Goal: Task Accomplishment & Management: Use online tool/utility

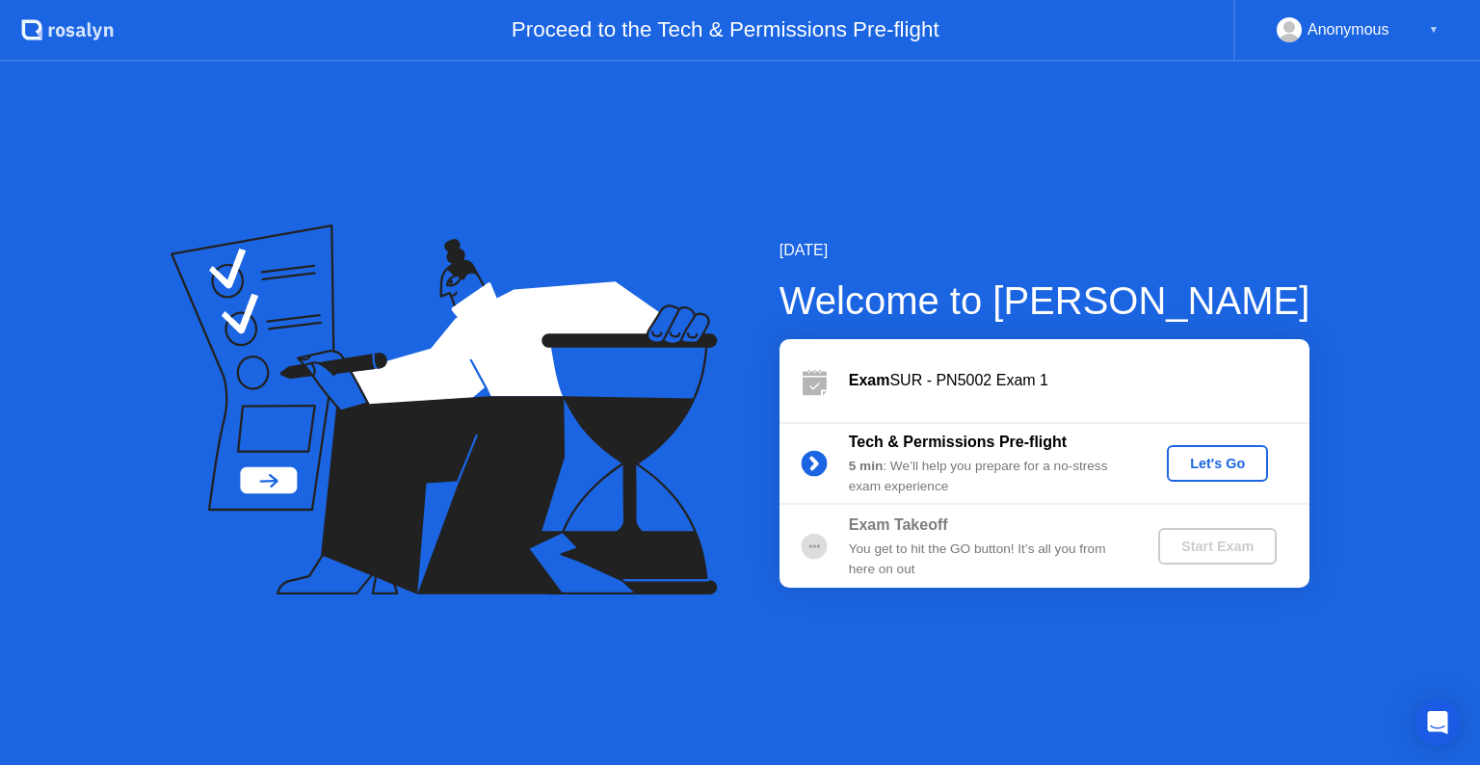
click at [1222, 456] on div "Let's Go" at bounding box center [1218, 463] width 86 height 15
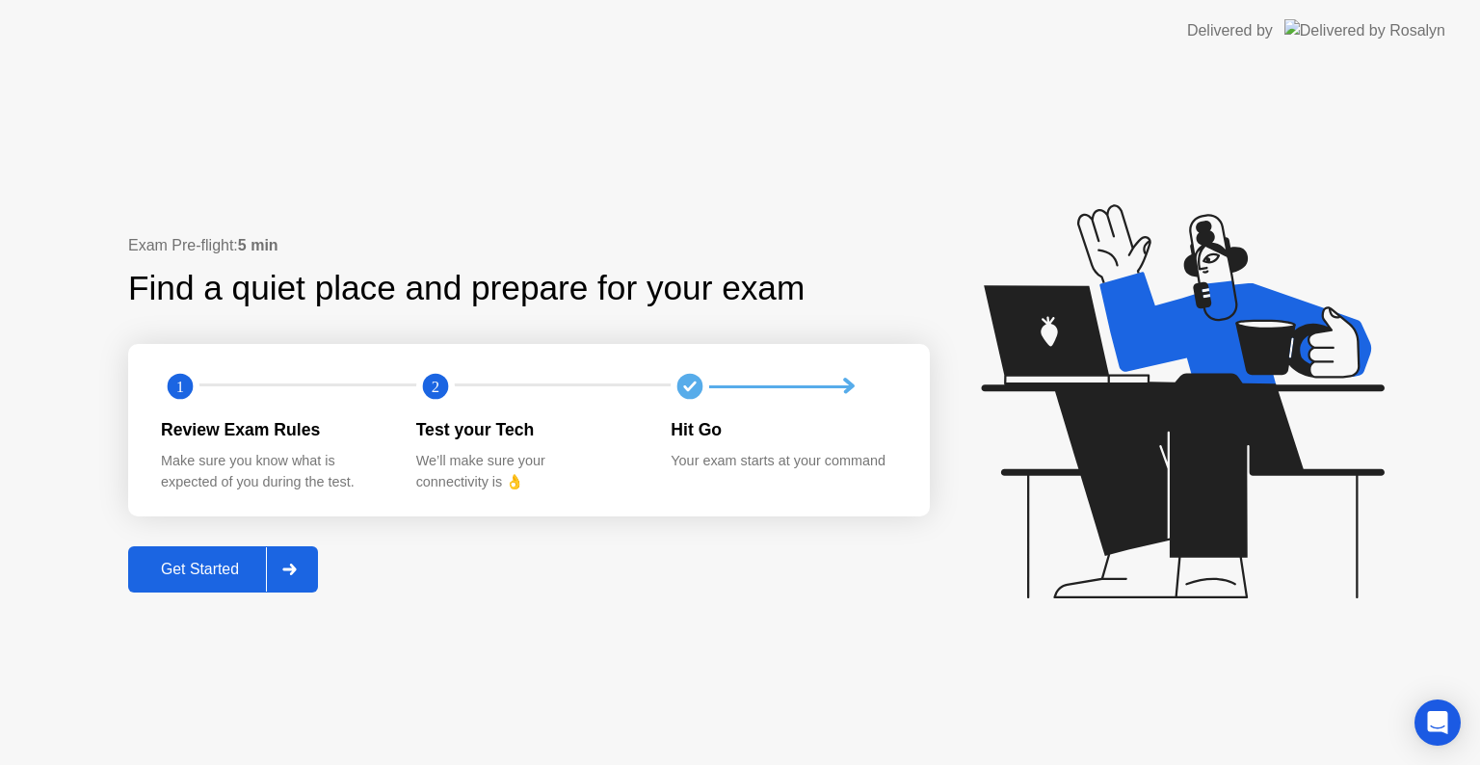
click at [191, 578] on div "Get Started" at bounding box center [200, 569] width 132 height 17
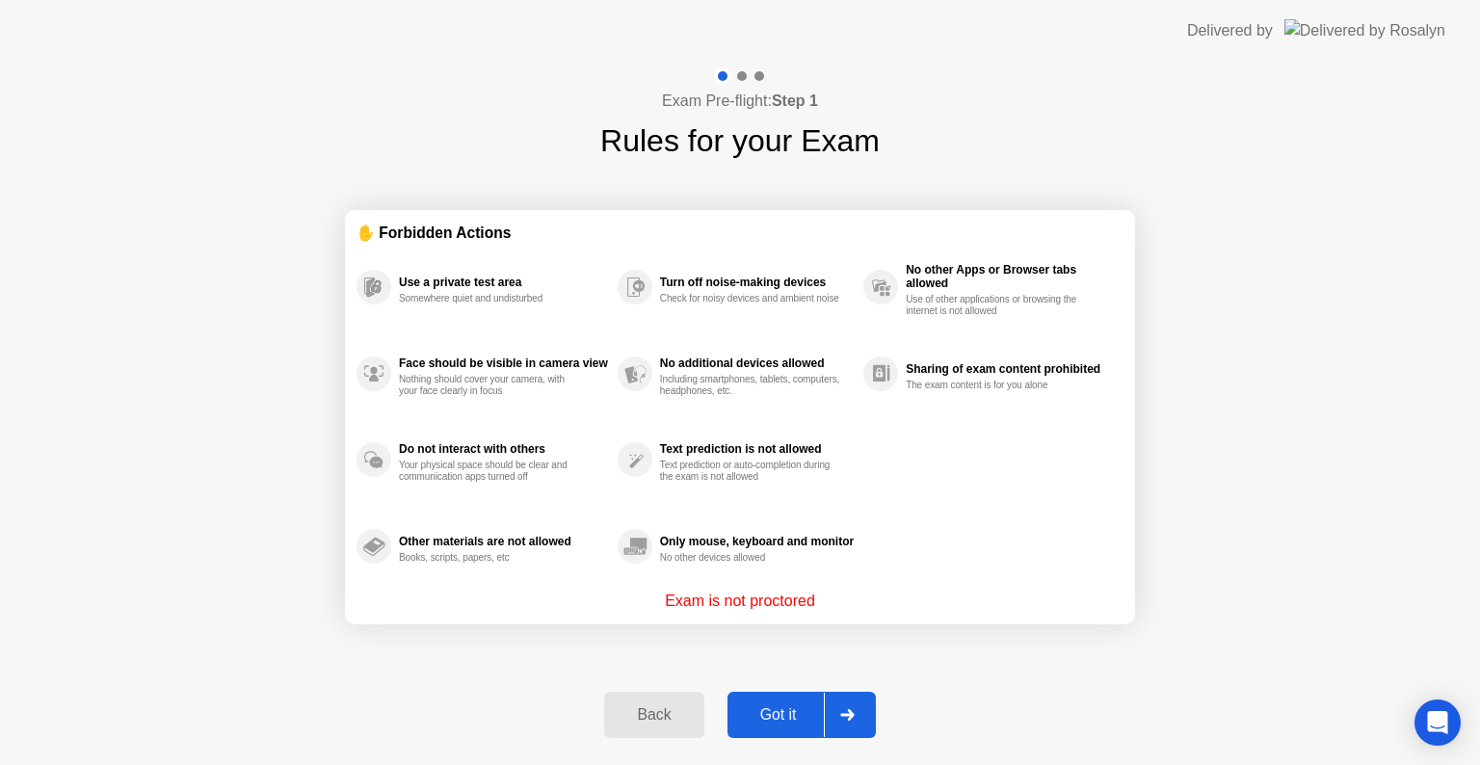
click at [802, 711] on div "Got it" at bounding box center [778, 714] width 91 height 17
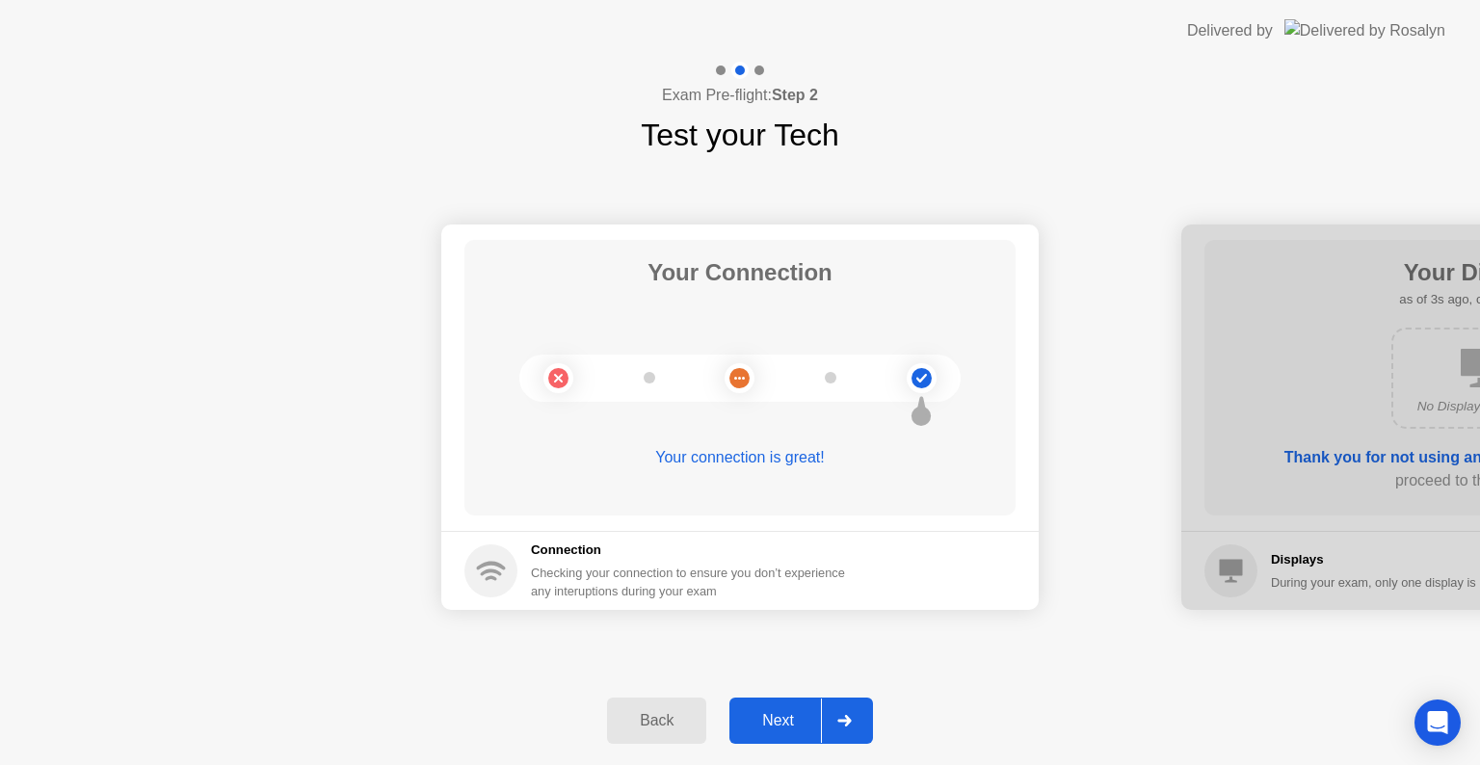
click at [809, 717] on div "Next" at bounding box center [778, 720] width 86 height 17
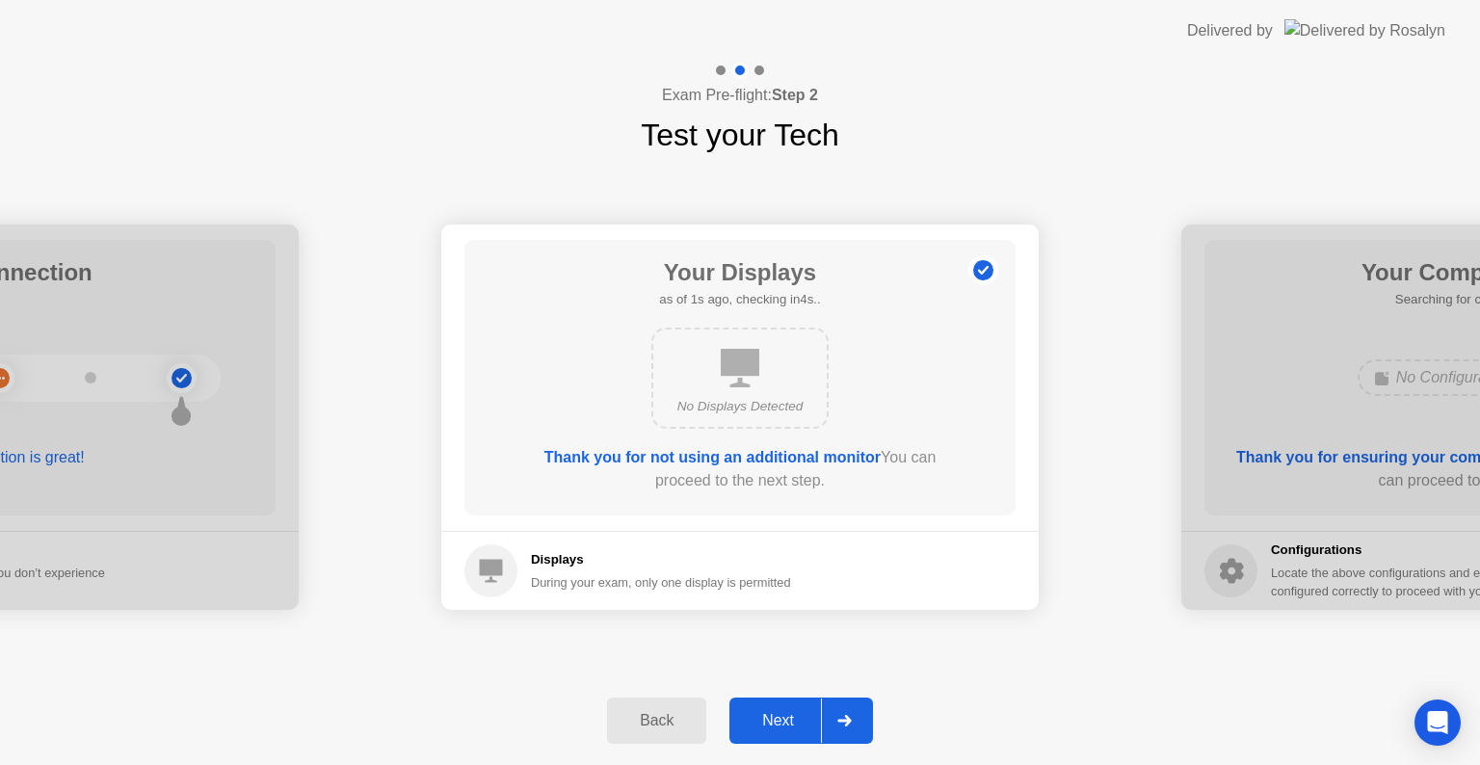
click at [809, 717] on div "Next" at bounding box center [778, 720] width 86 height 17
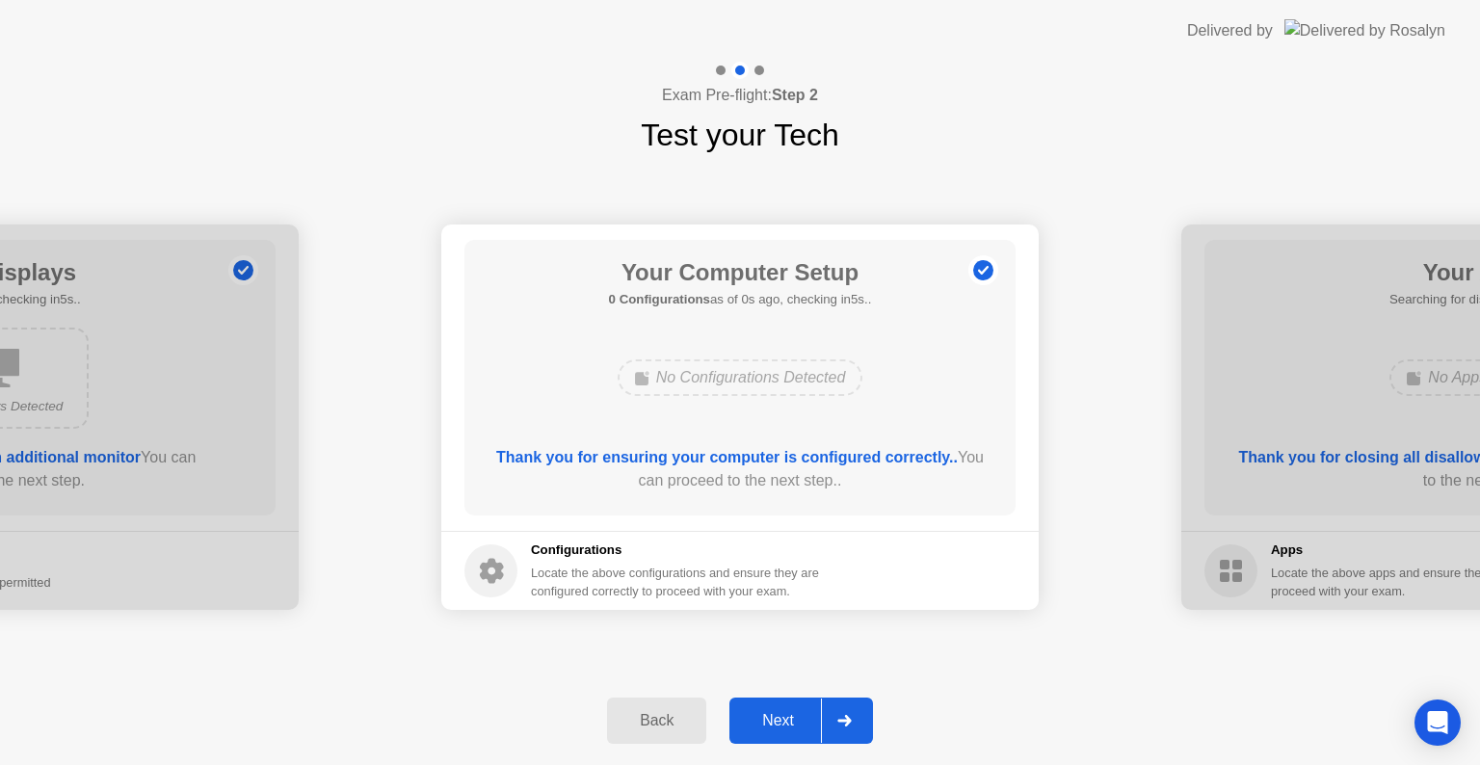
click at [809, 717] on div "Next" at bounding box center [778, 720] width 86 height 17
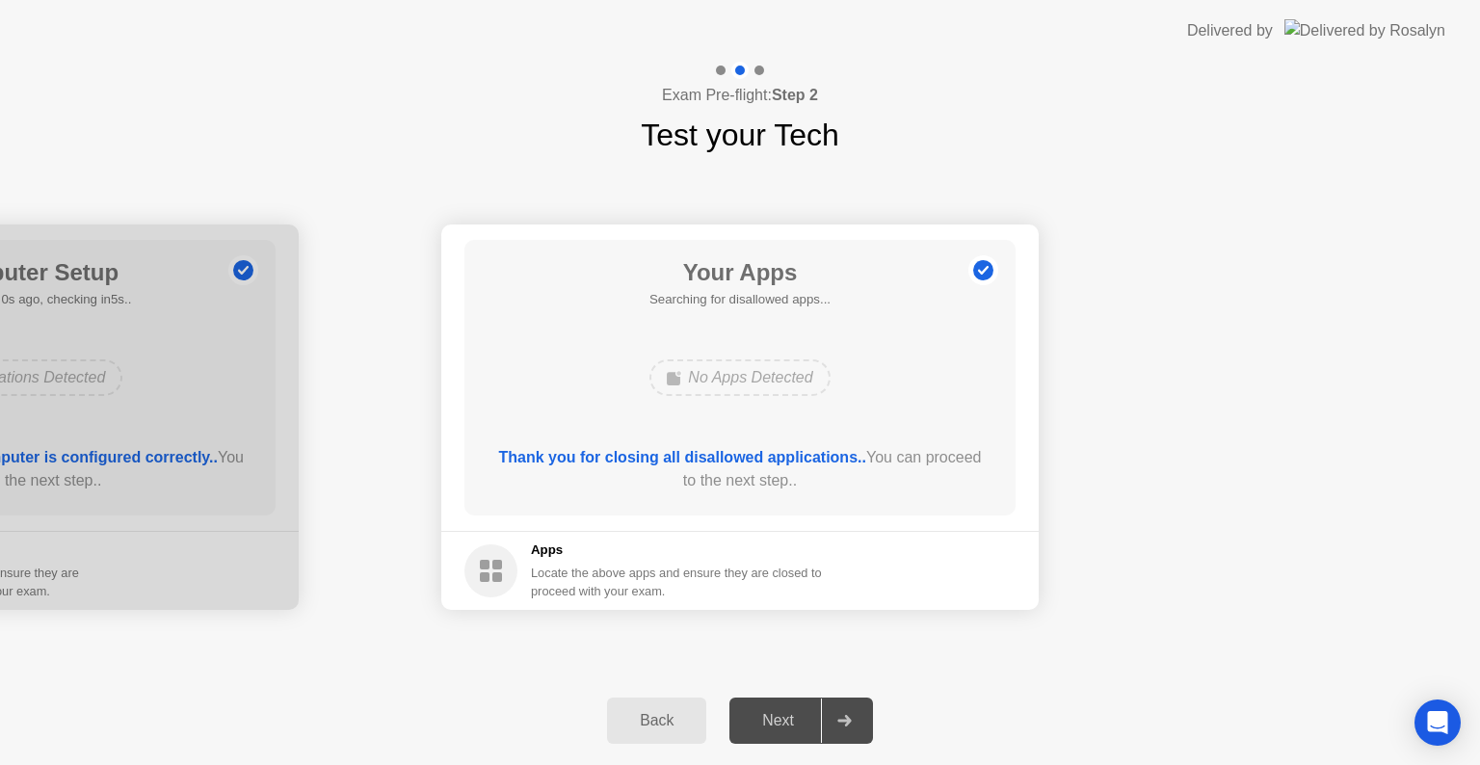
click at [809, 717] on div "Next" at bounding box center [778, 720] width 86 height 17
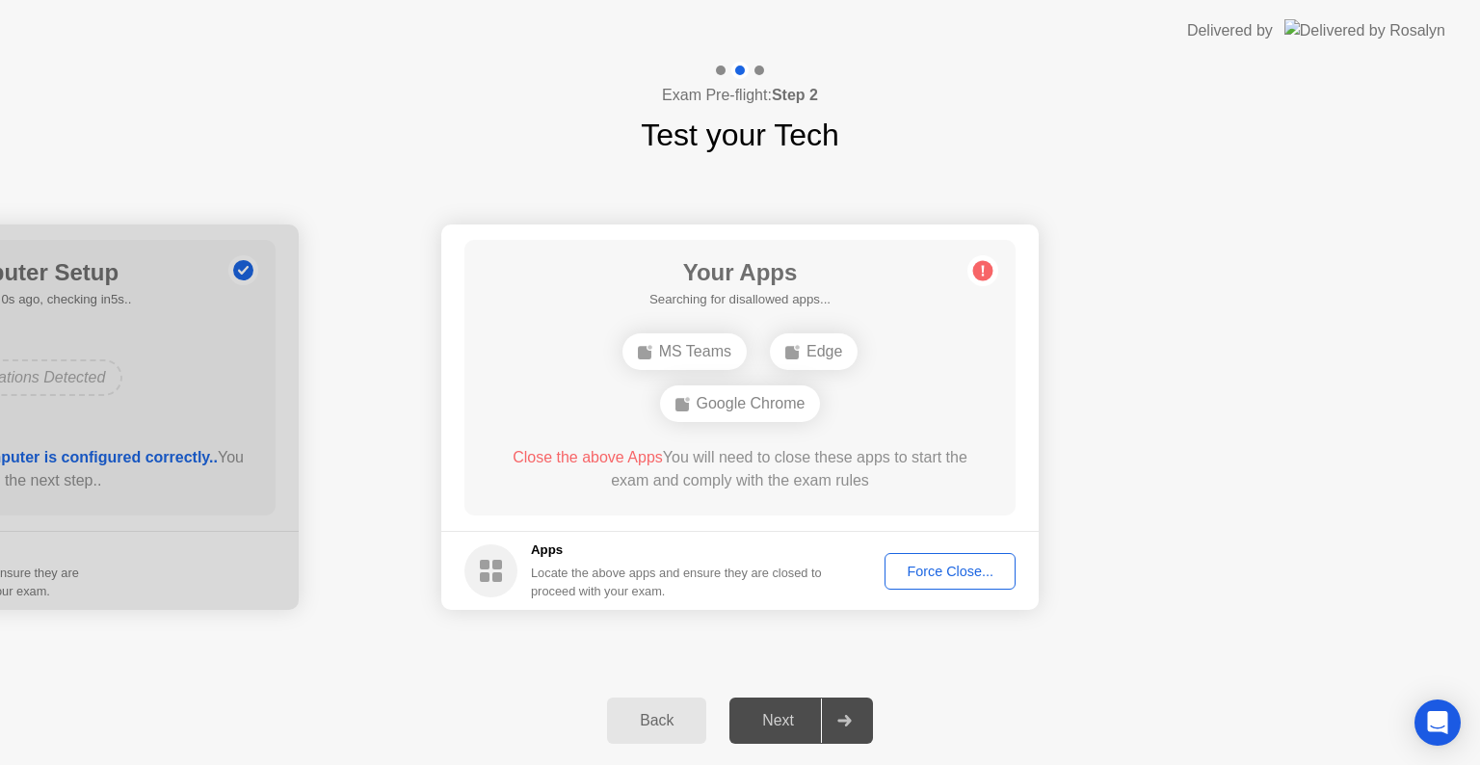
click at [924, 576] on div "Force Close..." at bounding box center [950, 571] width 118 height 15
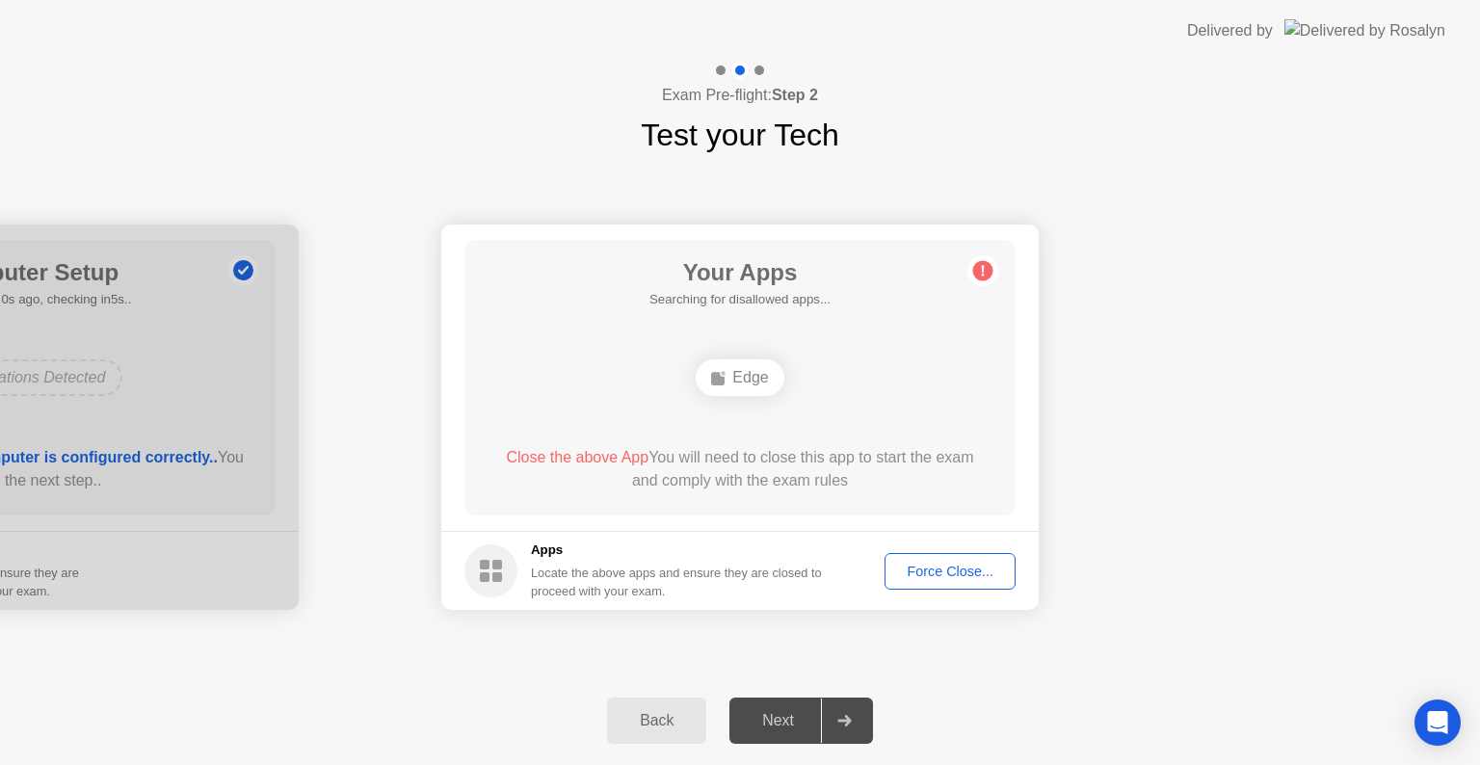
click at [943, 577] on div "Force Close..." at bounding box center [950, 571] width 118 height 15
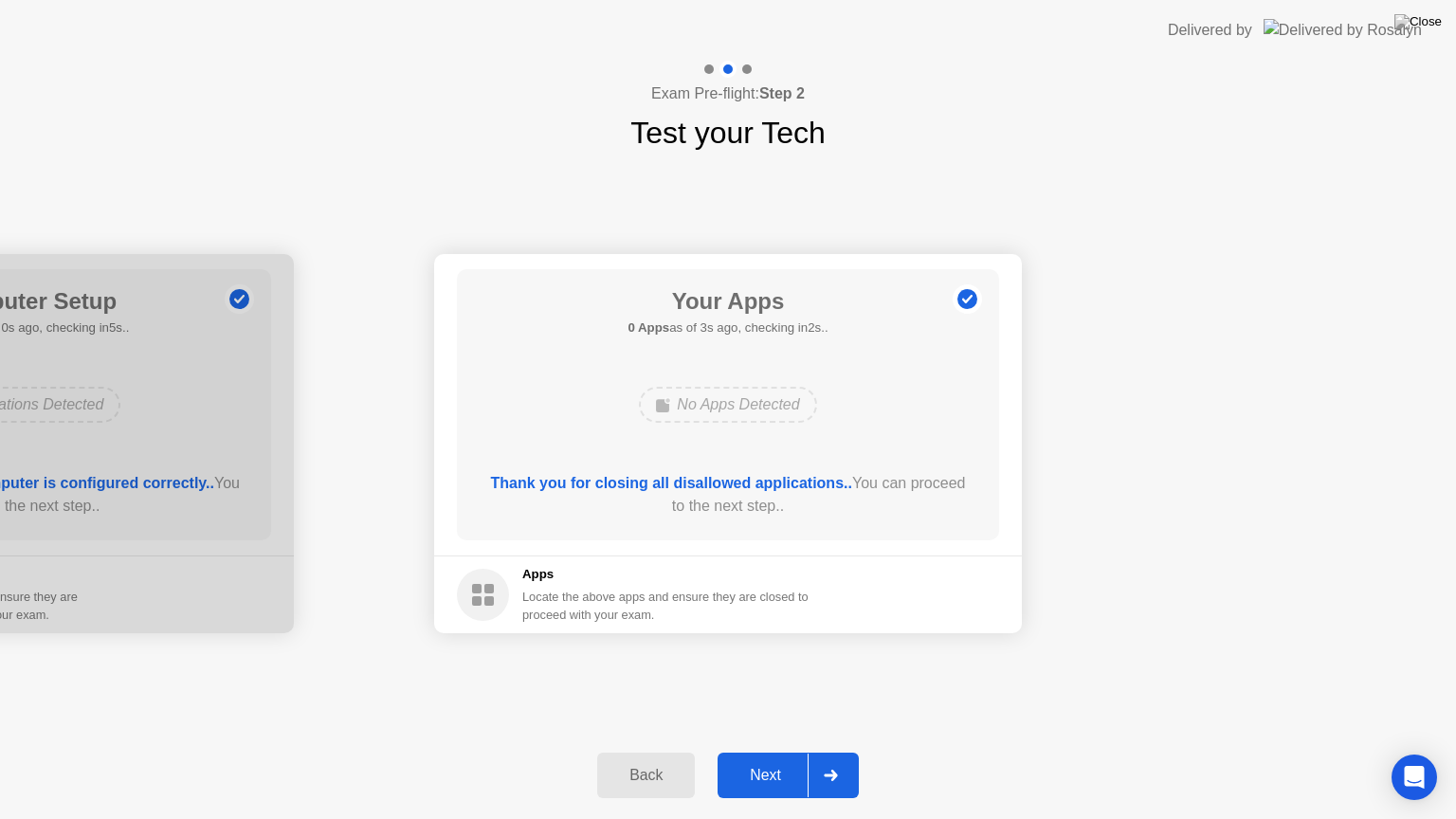
click at [751, 751] on button "Next" at bounding box center [789, 775] width 142 height 45
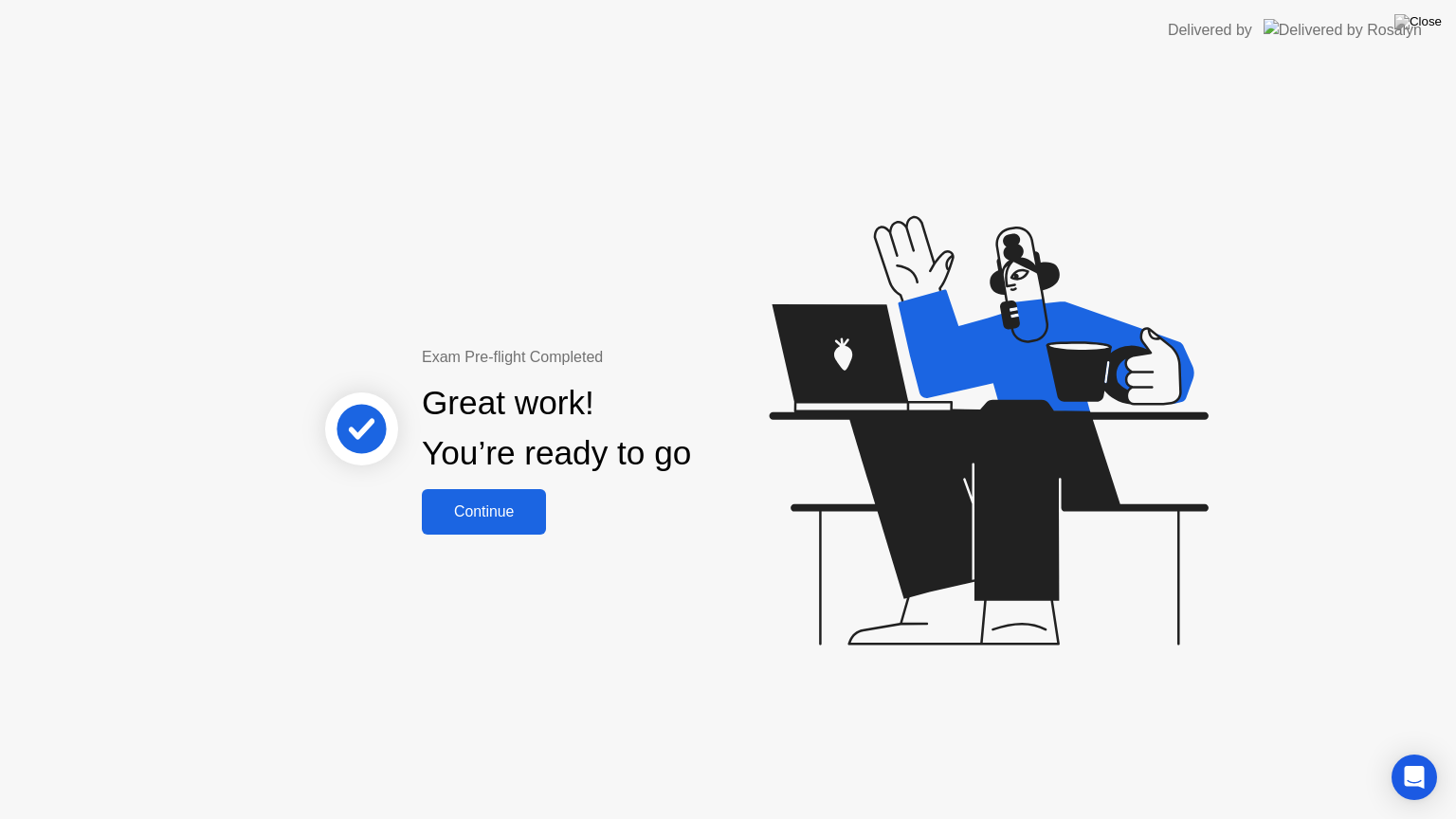
click at [513, 508] on div "Continue" at bounding box center [484, 511] width 113 height 17
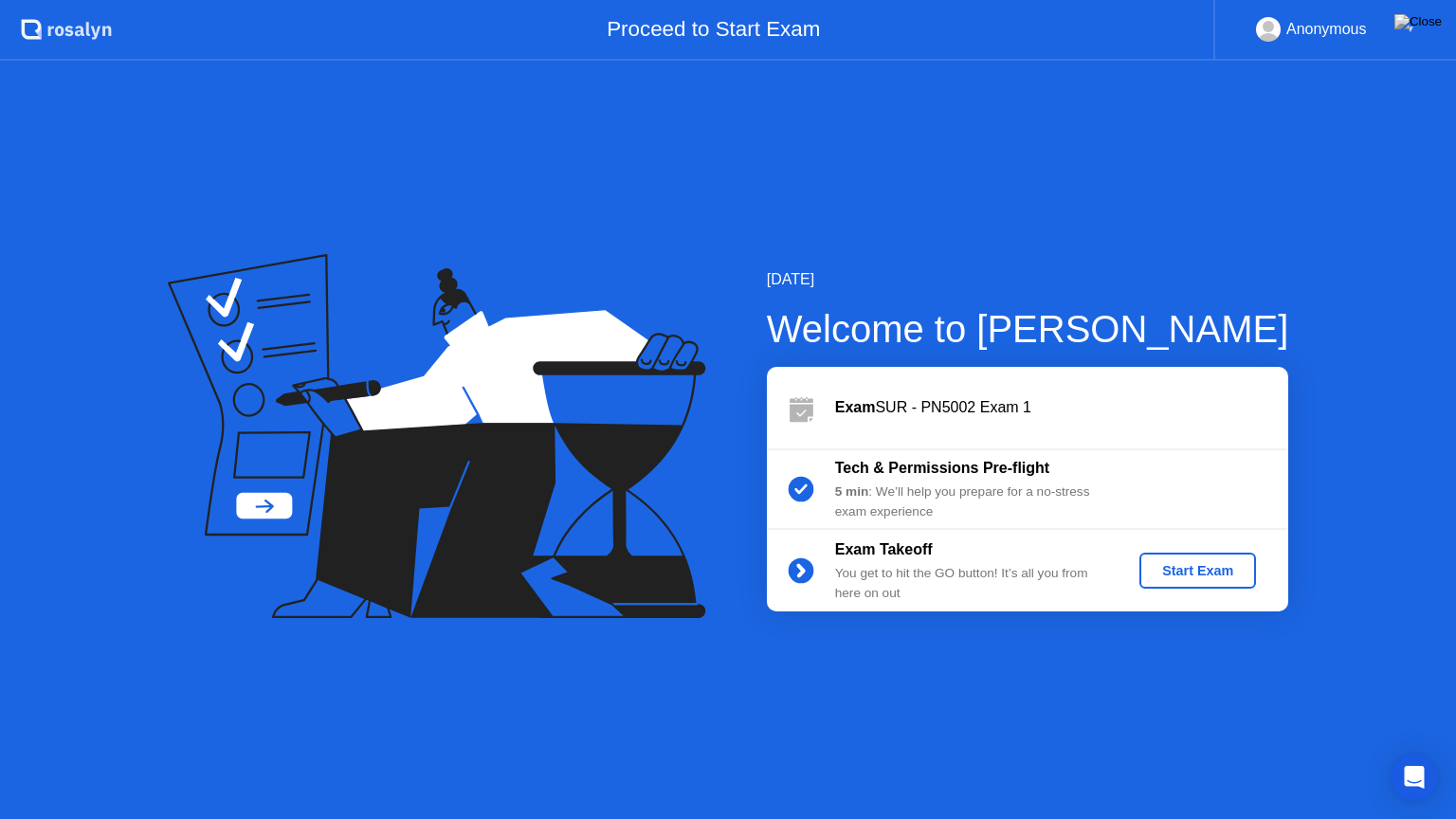
click at [1221, 570] on div "Start Exam" at bounding box center [1197, 569] width 101 height 15
